Goal: Information Seeking & Learning: Learn about a topic

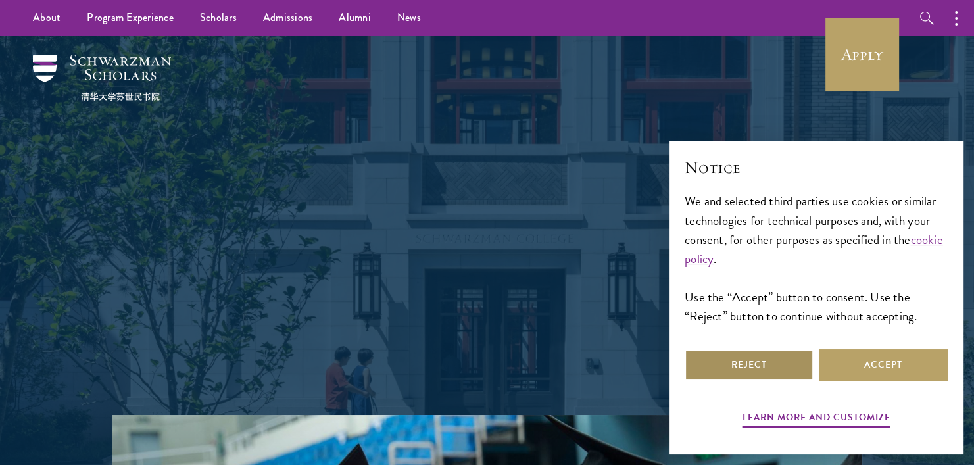
click at [765, 367] on button "Reject" at bounding box center [749, 365] width 129 height 32
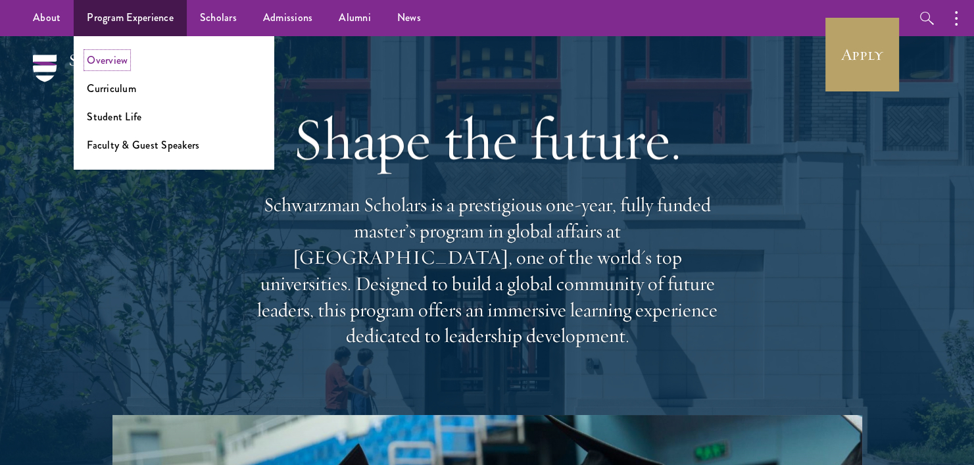
click at [113, 56] on link "Overview" at bounding box center [107, 60] width 41 height 15
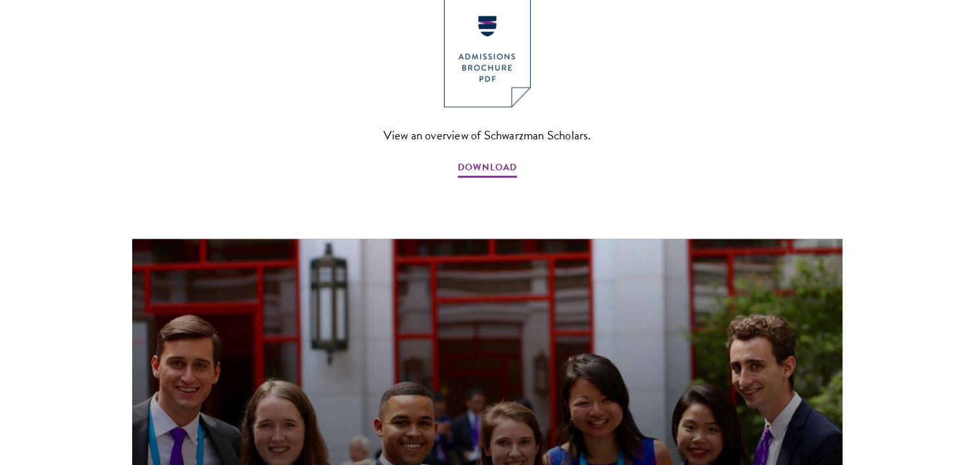
scroll to position [1084, 0]
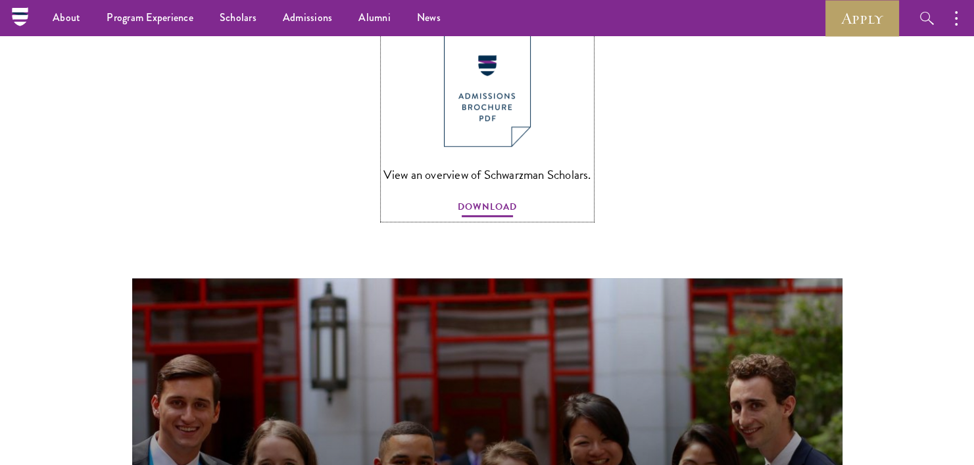
click at [497, 199] on span "DOWNLOAD" at bounding box center [487, 209] width 59 height 20
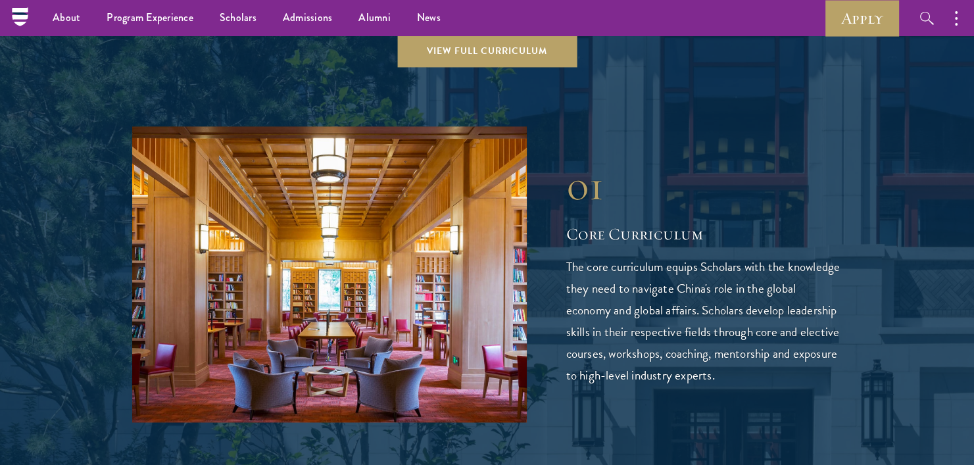
scroll to position [1807, 0]
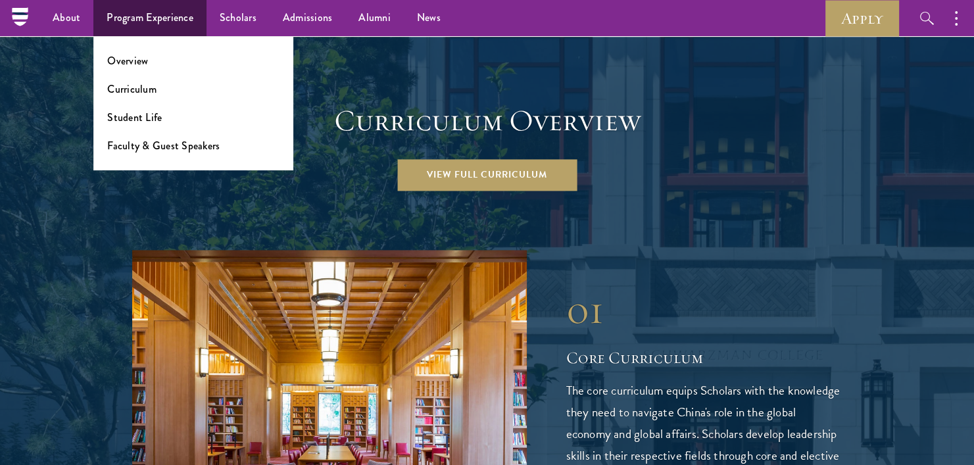
click at [119, 81] on ul "Overview Curriculum Student Life Faculty & Guest Speakers" at bounding box center [193, 103] width 200 height 134
click at [116, 91] on link "Curriculum" at bounding box center [131, 89] width 49 height 15
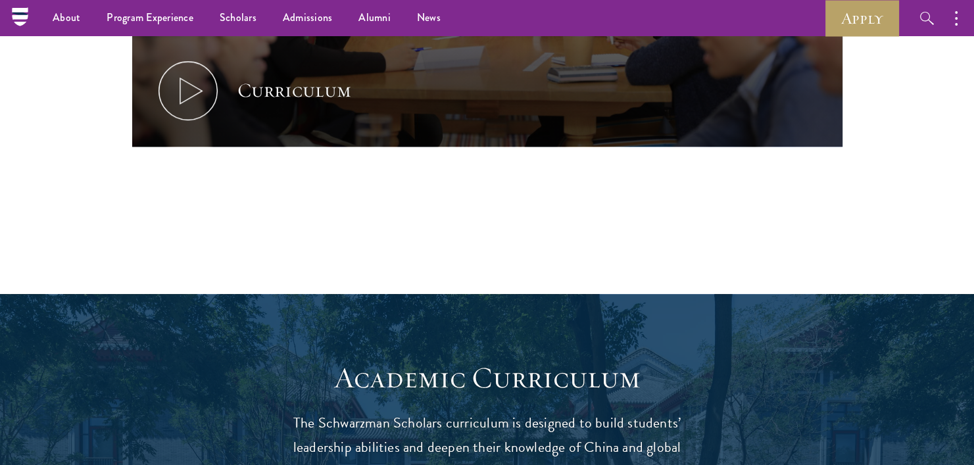
scroll to position [808, 0]
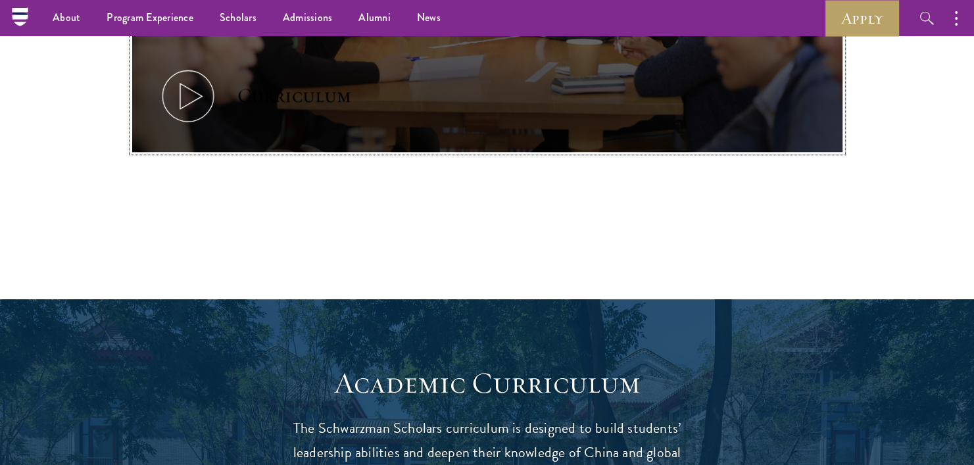
click at [205, 111] on icon at bounding box center [188, 95] width 59 height 59
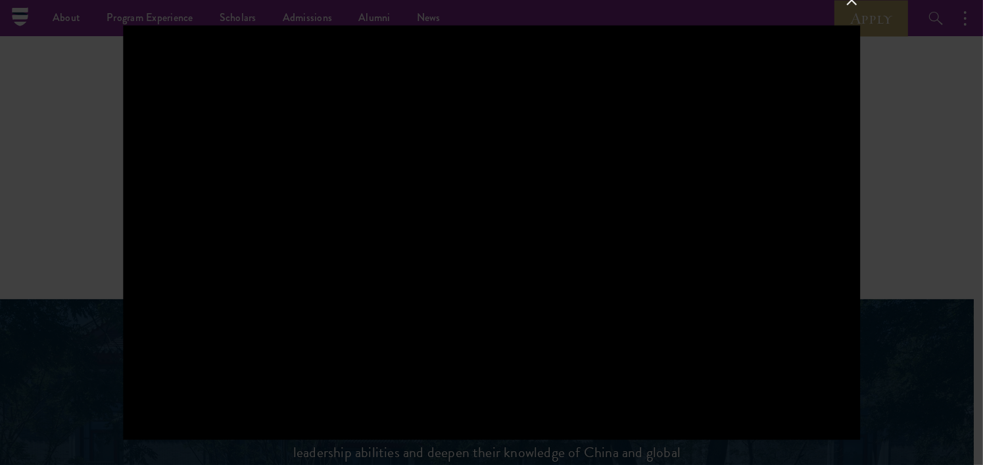
click at [885, 197] on div at bounding box center [491, 232] width 983 height 465
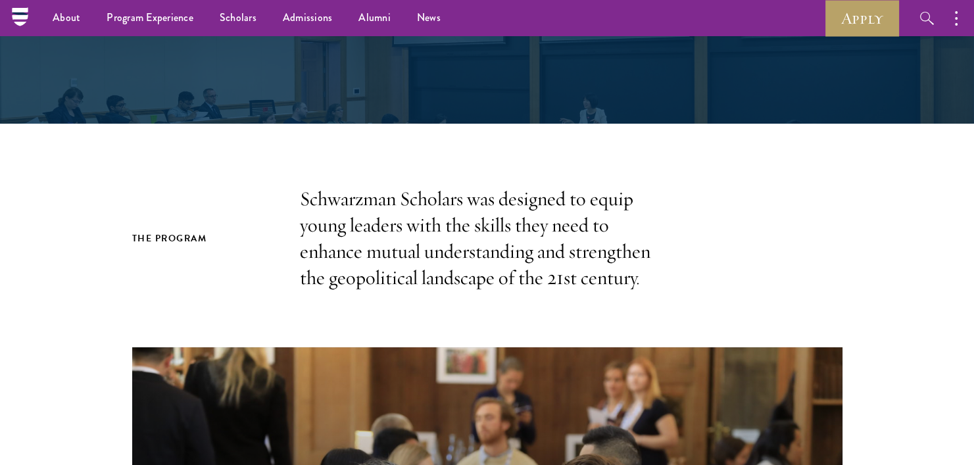
scroll to position [0, 0]
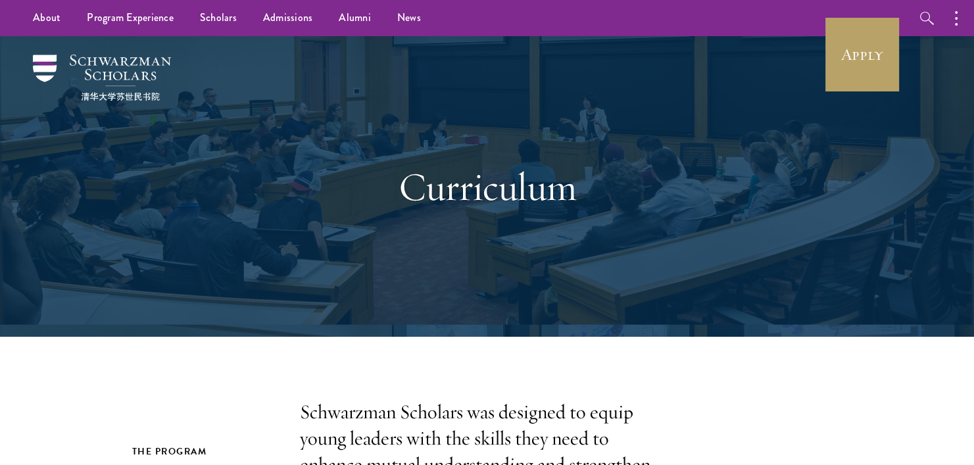
click at [599, 153] on div "Curriculum" at bounding box center [488, 186] width 454 height 179
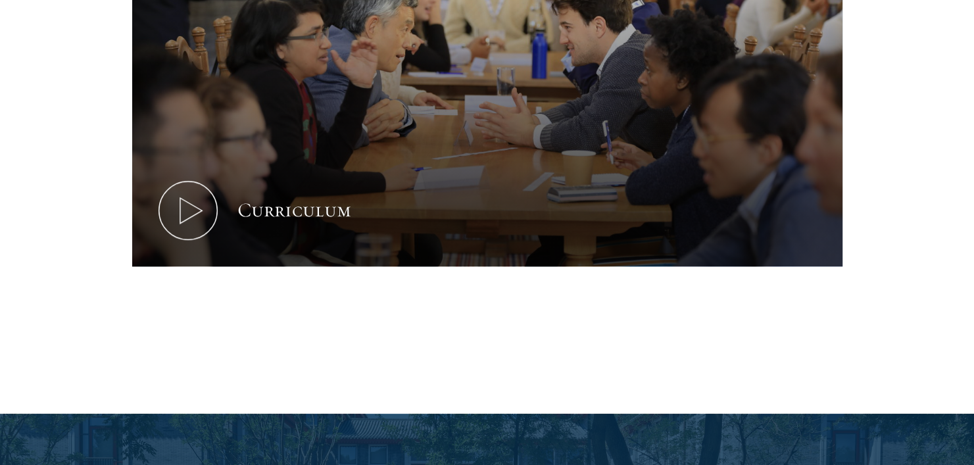
scroll to position [695, 0]
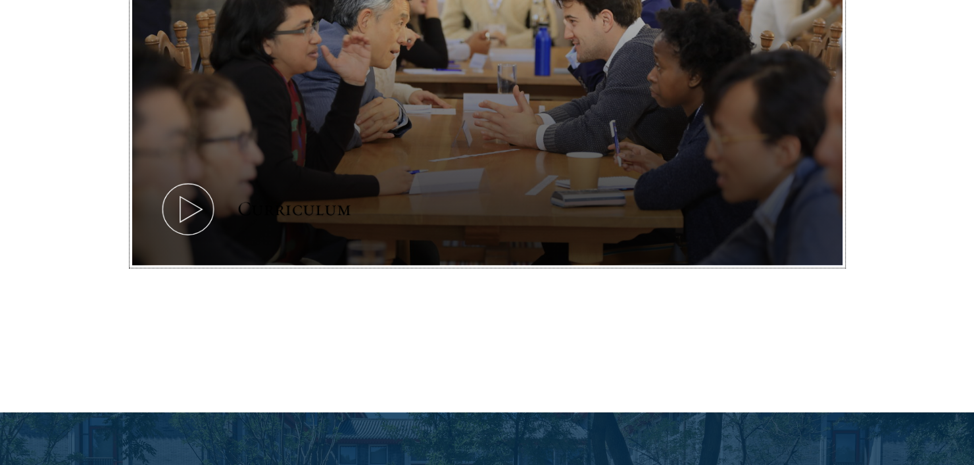
click at [231, 217] on button "Curriculum" at bounding box center [487, 66] width 710 height 400
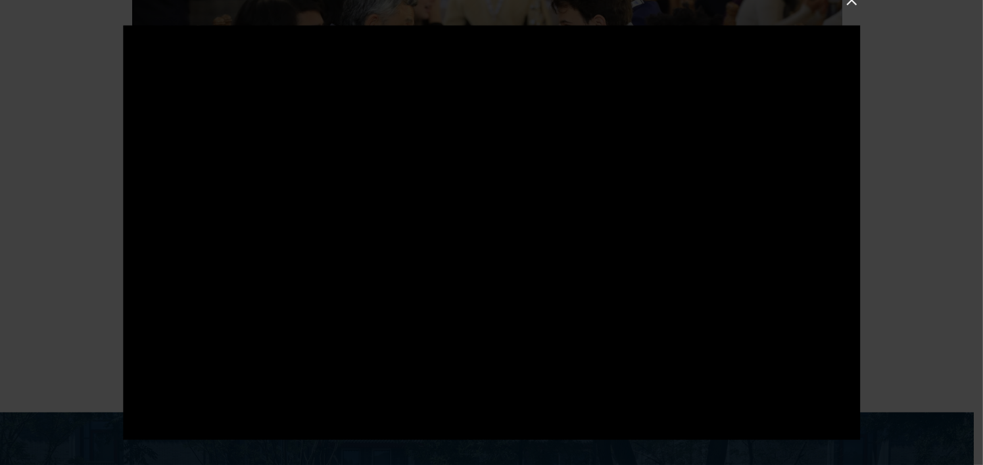
click at [880, 20] on div at bounding box center [491, 232] width 983 height 465
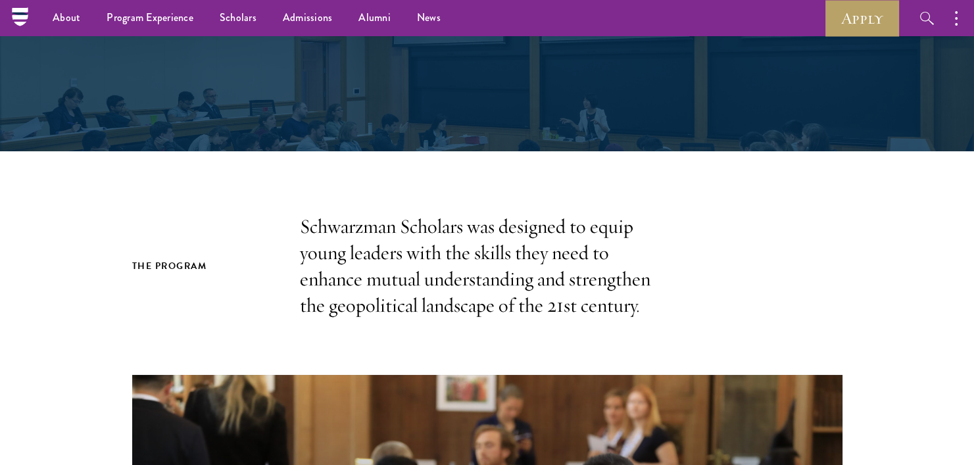
scroll to position [0, 0]
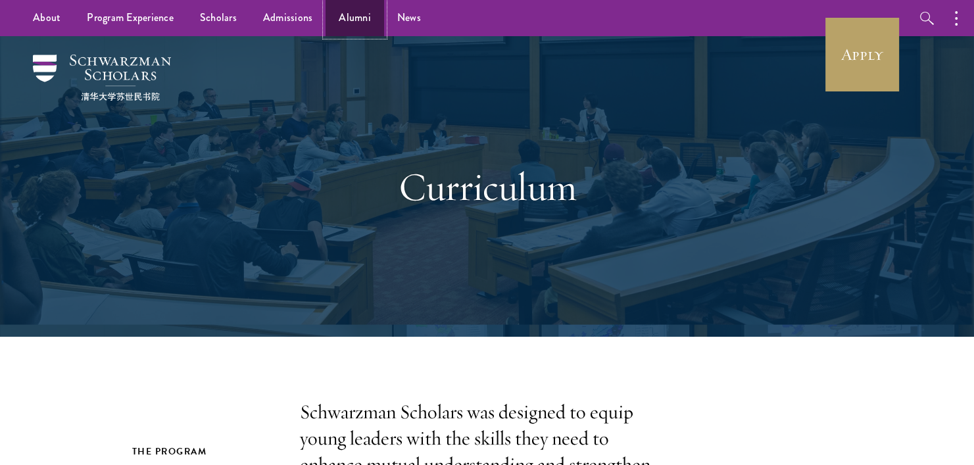
click at [337, 22] on link "Alumni" at bounding box center [355, 18] width 59 height 36
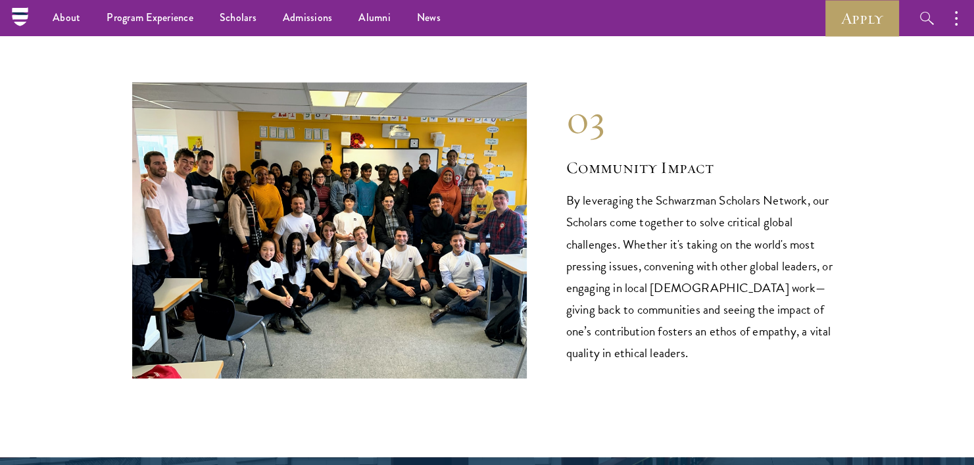
scroll to position [2006, 0]
